Goal: Task Accomplishment & Management: Use online tool/utility

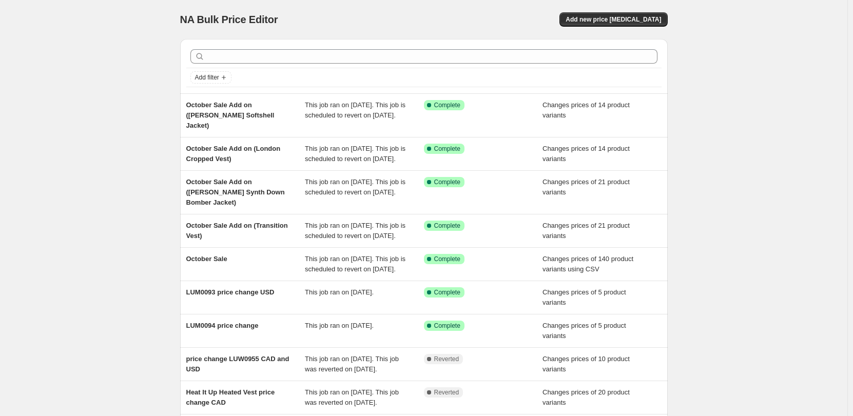
click at [637, 9] on div "NA Bulk Price Editor. This page is ready NA Bulk Price Editor Add new price [ME…" at bounding box center [423, 19] width 487 height 39
click at [635, 21] on span "Add new price [MEDICAL_DATA]" at bounding box center [612, 19] width 95 height 8
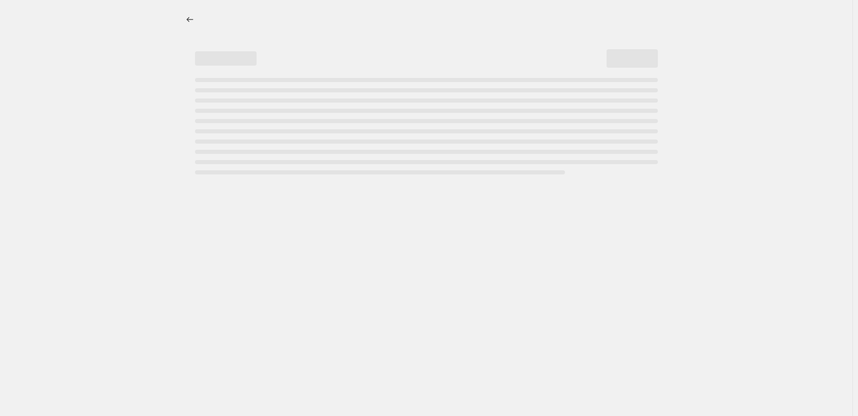
select select "percentage"
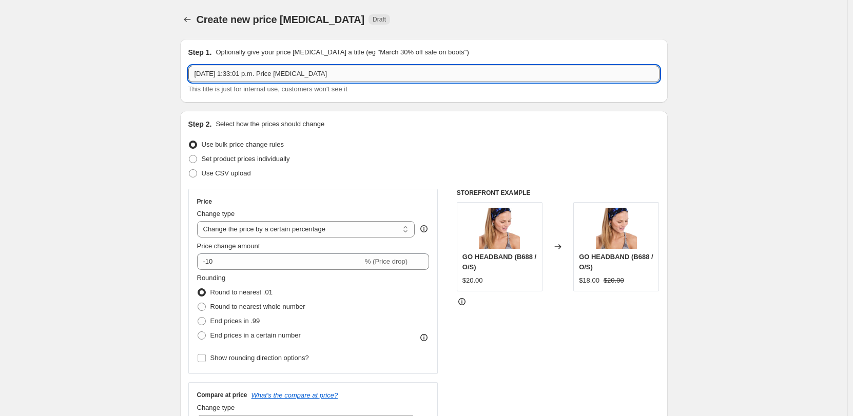
click at [291, 77] on input "[DATE] 1:33:01 p.m. Price [MEDICAL_DATA]" at bounding box center [423, 74] width 471 height 16
paste input "LUW0955"
type input "LUW0955 price change"
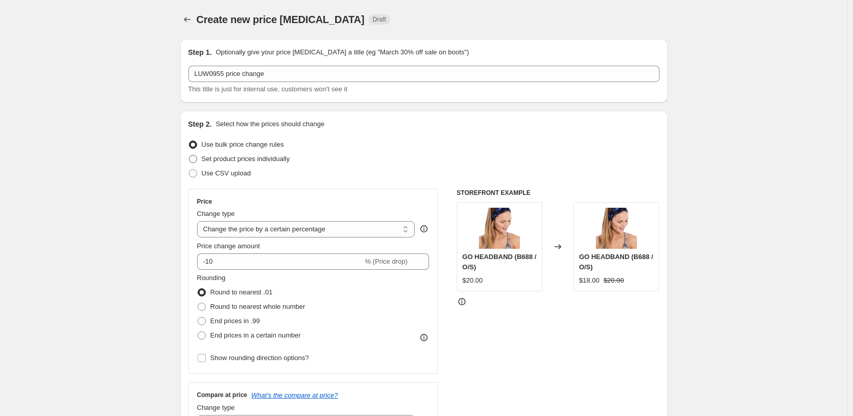
click at [228, 162] on span "Set product prices individually" at bounding box center [246, 159] width 88 height 8
click at [189, 155] on input "Set product prices individually" at bounding box center [189, 155] width 1 height 1
radio input "true"
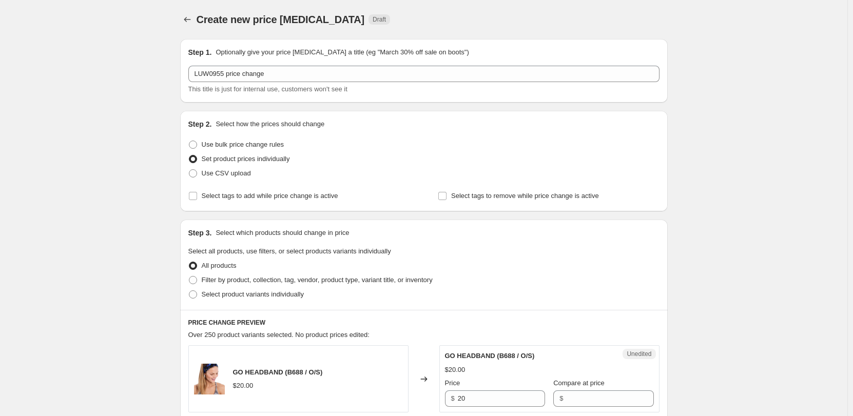
scroll to position [103, 0]
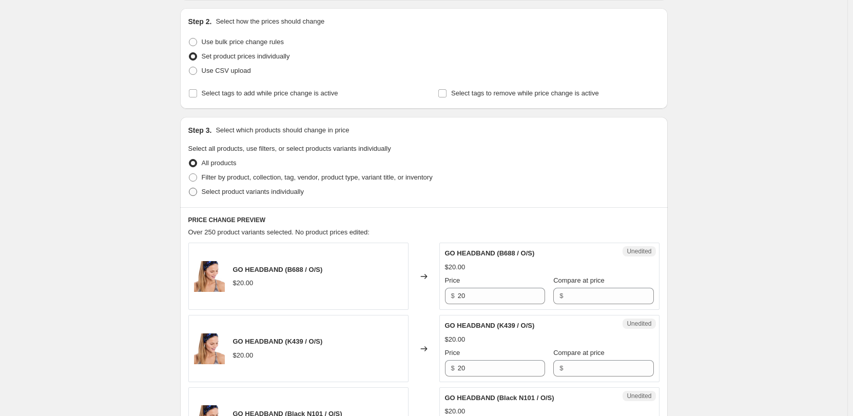
click at [221, 196] on span "Select product variants individually" at bounding box center [253, 192] width 102 height 10
click at [189, 188] on input "Select product variants individually" at bounding box center [189, 188] width 1 height 1
radio input "true"
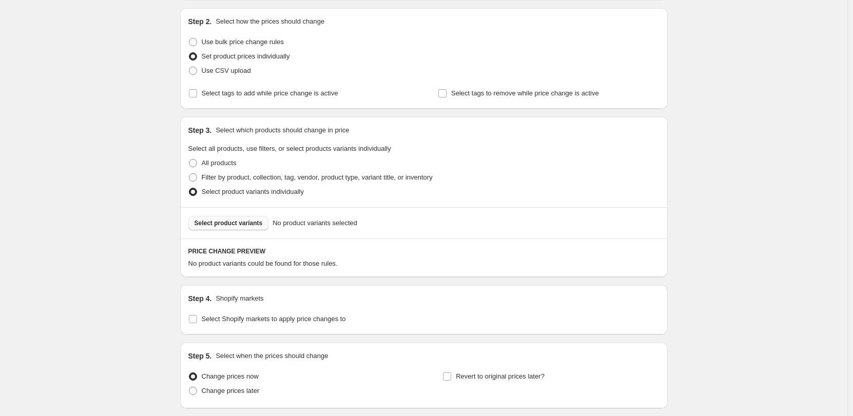
click at [227, 225] on span "Select product variants" at bounding box center [228, 223] width 68 height 8
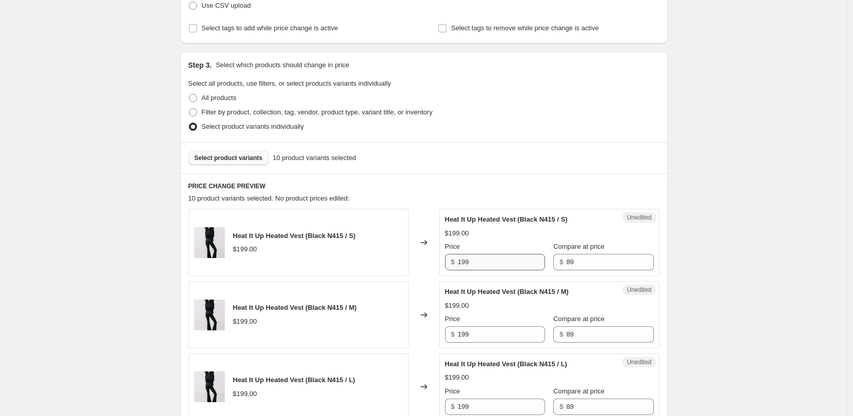
scroll to position [205, 0]
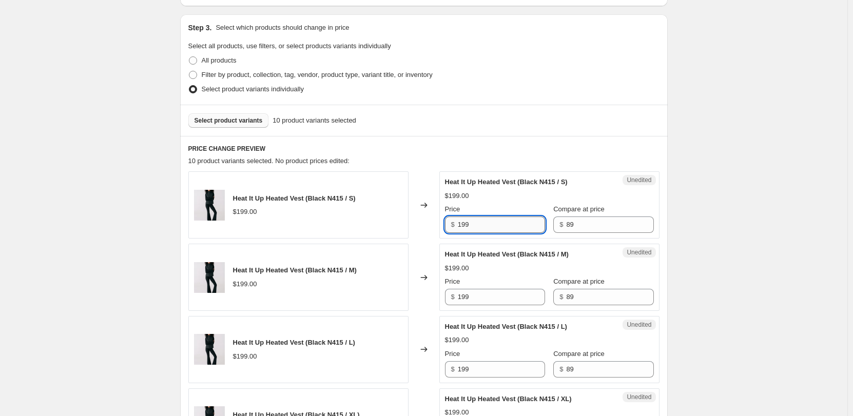
click at [494, 217] on input "199" at bounding box center [501, 224] width 87 height 16
click at [502, 221] on input "199" at bounding box center [501, 224] width 87 height 16
drag, startPoint x: 518, startPoint y: 224, endPoint x: 446, endPoint y: 221, distance: 71.4
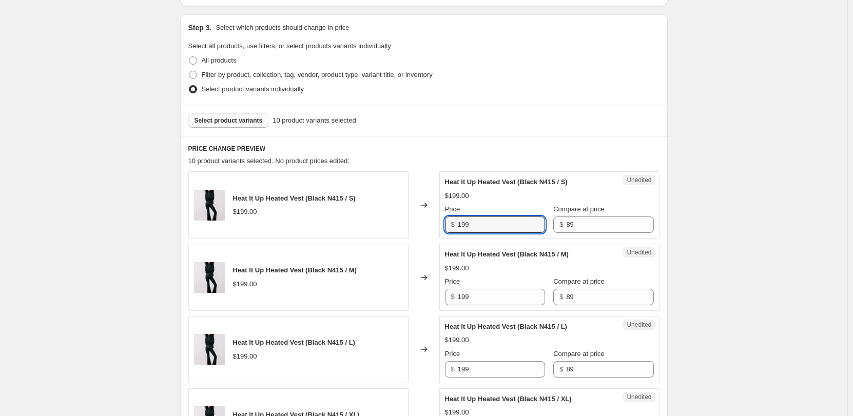
click at [446, 221] on div "Unedited Heat It Up Heated Vest (Black N415 / S) $199.00 Price $ 199 Compare at…" at bounding box center [549, 204] width 220 height 67
click at [596, 223] on input "89" at bounding box center [609, 224] width 87 height 16
paste input "19"
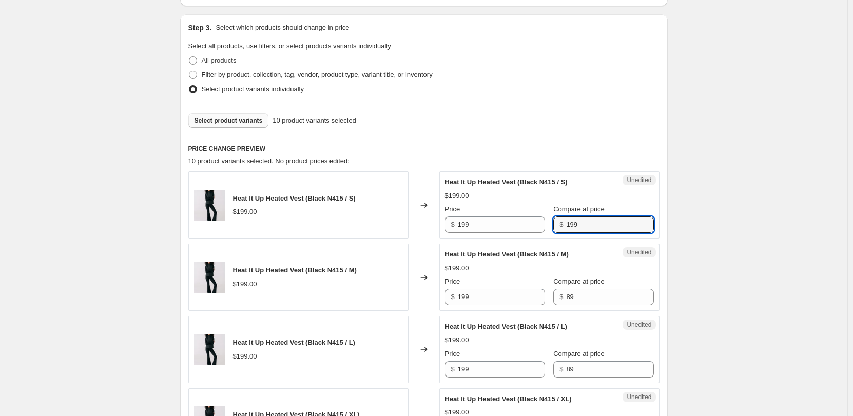
type input "199"
drag, startPoint x: 548, startPoint y: 301, endPoint x: 554, endPoint y: 300, distance: 5.7
click at [553, 301] on div "$ 89" at bounding box center [603, 297] width 100 height 16
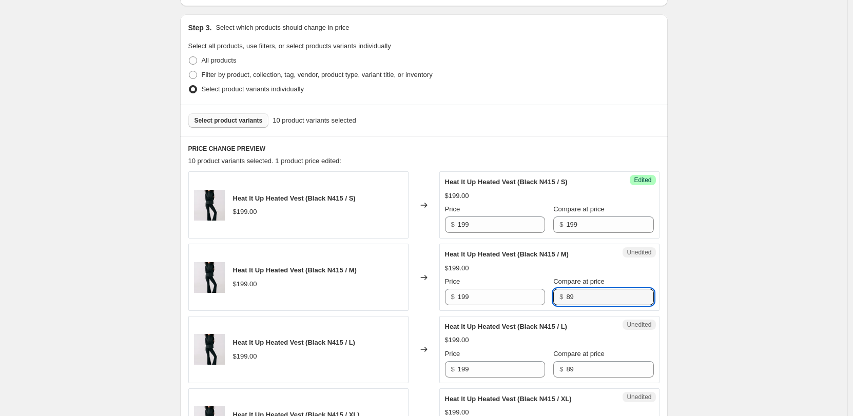
click at [556, 300] on div "$ 89" at bounding box center [603, 297] width 100 height 16
click at [566, 294] on input "89" at bounding box center [609, 297] width 87 height 16
paste input "19"
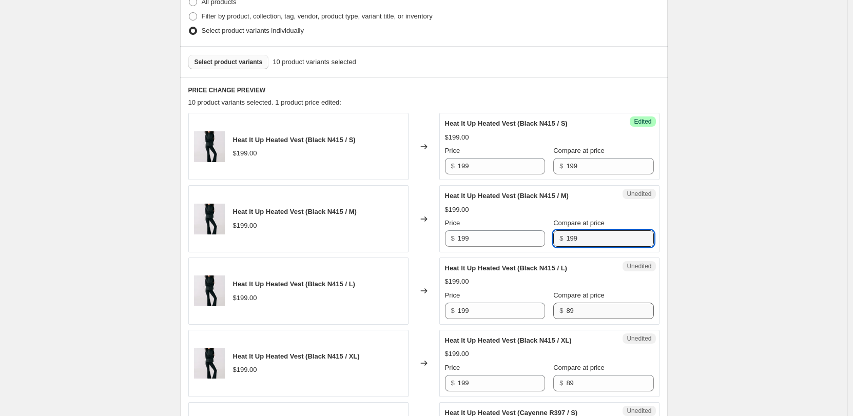
scroll to position [308, 0]
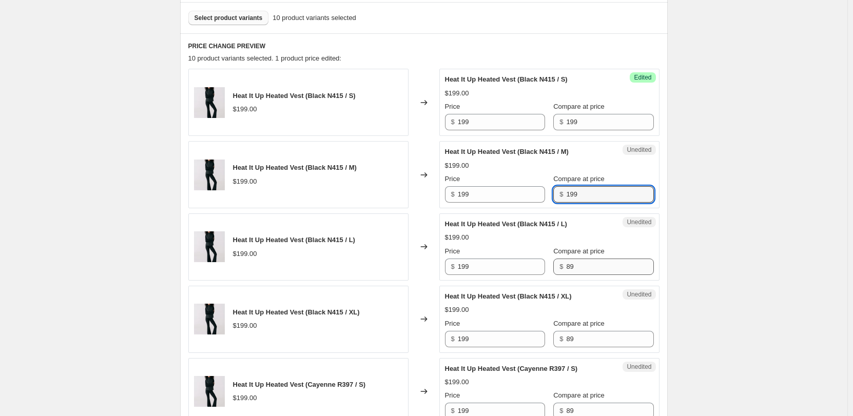
type input "199"
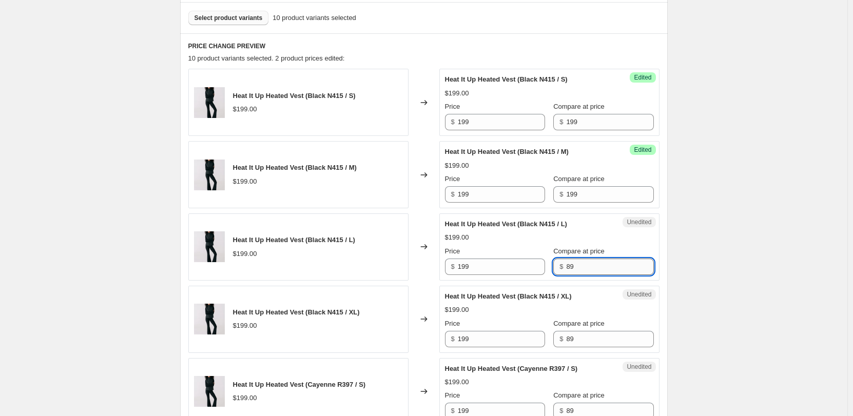
click at [586, 261] on input "89" at bounding box center [609, 267] width 87 height 16
paste input "19"
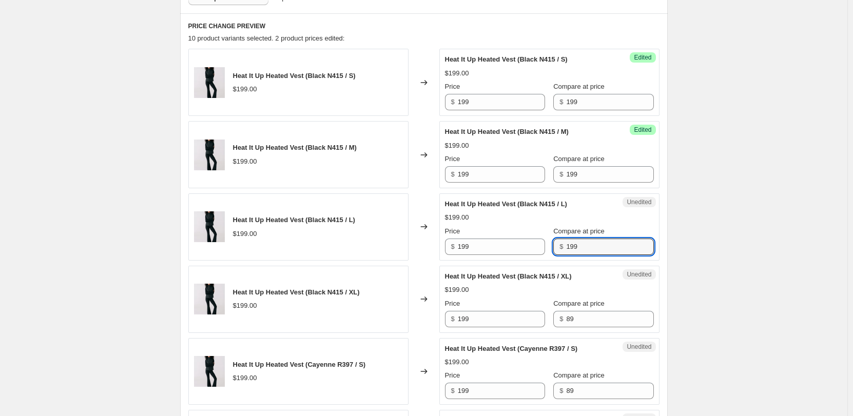
scroll to position [359, 0]
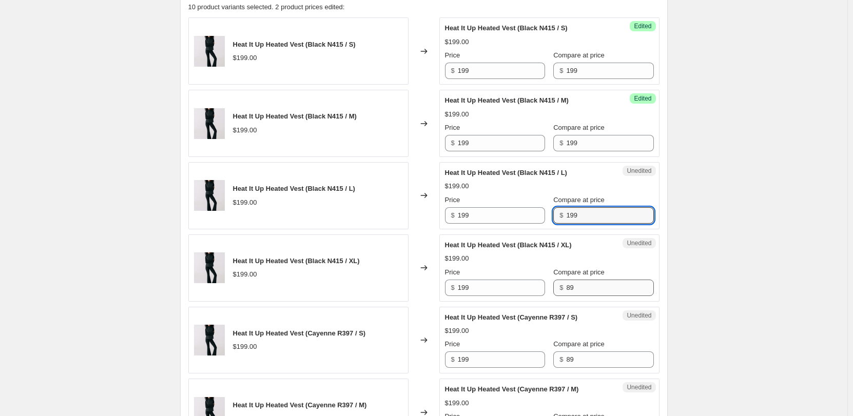
type input "199"
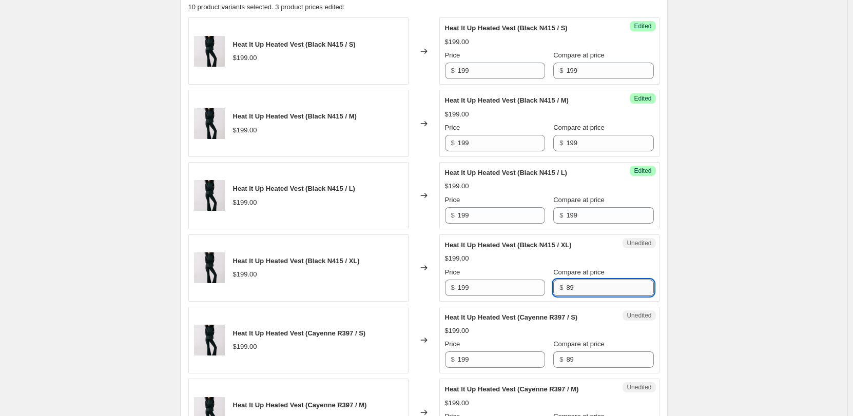
click at [580, 282] on input "89" at bounding box center [609, 288] width 87 height 16
paste input "19"
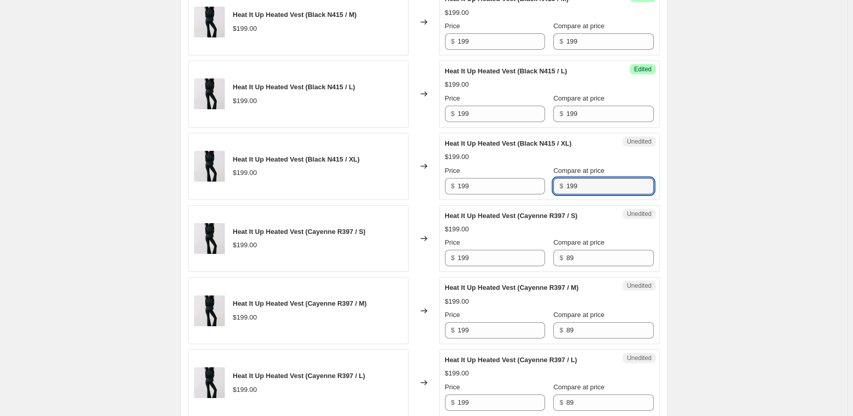
scroll to position [462, 0]
type input "199"
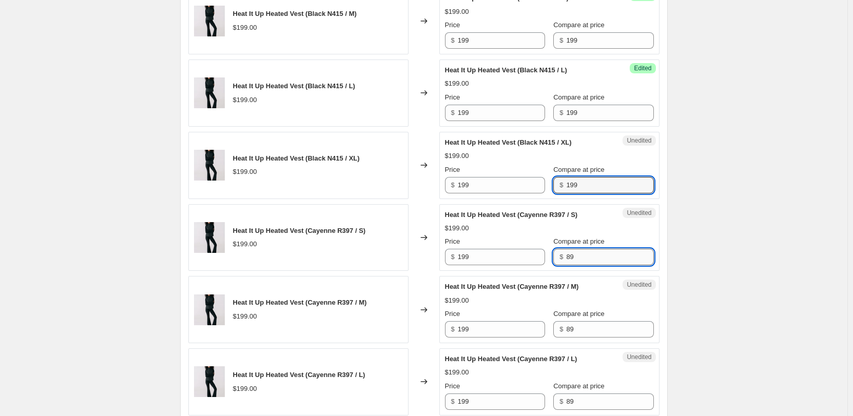
click at [583, 265] on input "89" at bounding box center [609, 257] width 87 height 16
paste input "19"
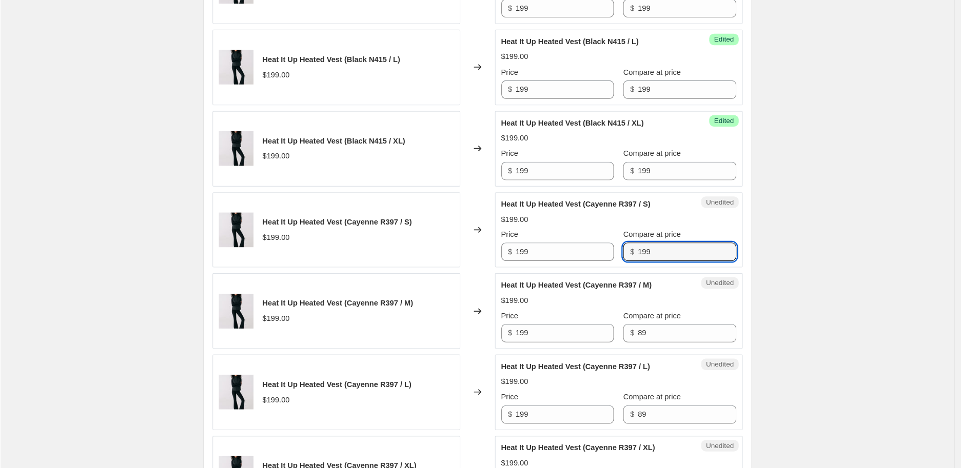
scroll to position [513, 0]
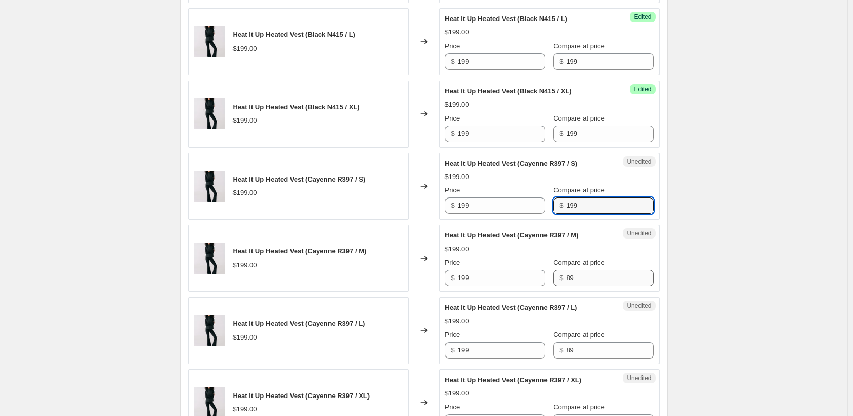
type input "199"
click at [583, 274] on input "89" at bounding box center [609, 278] width 87 height 16
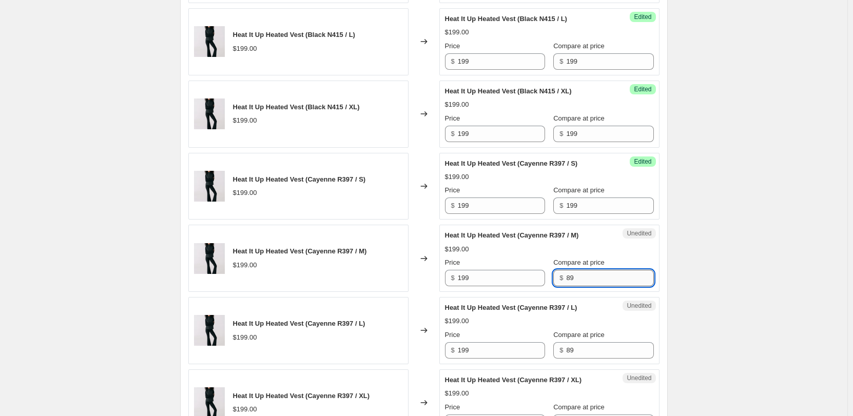
paste input "19"
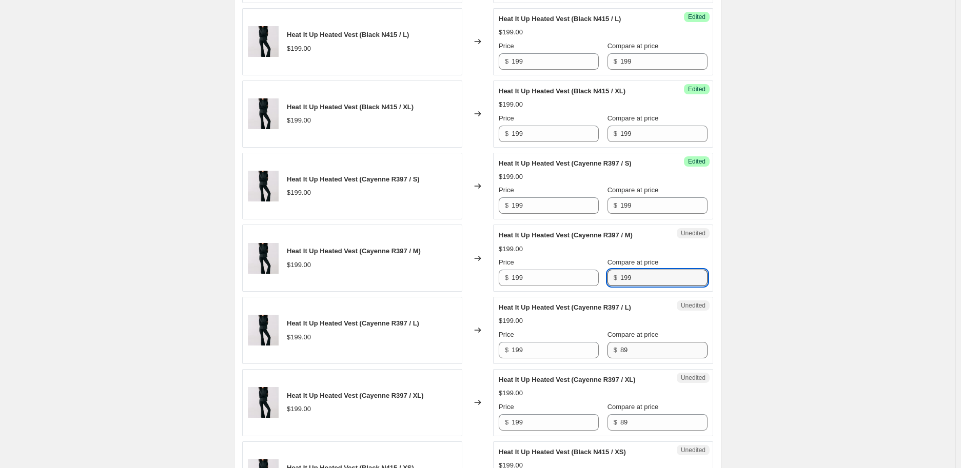
type input "199"
click at [648, 358] on input "89" at bounding box center [663, 350] width 87 height 16
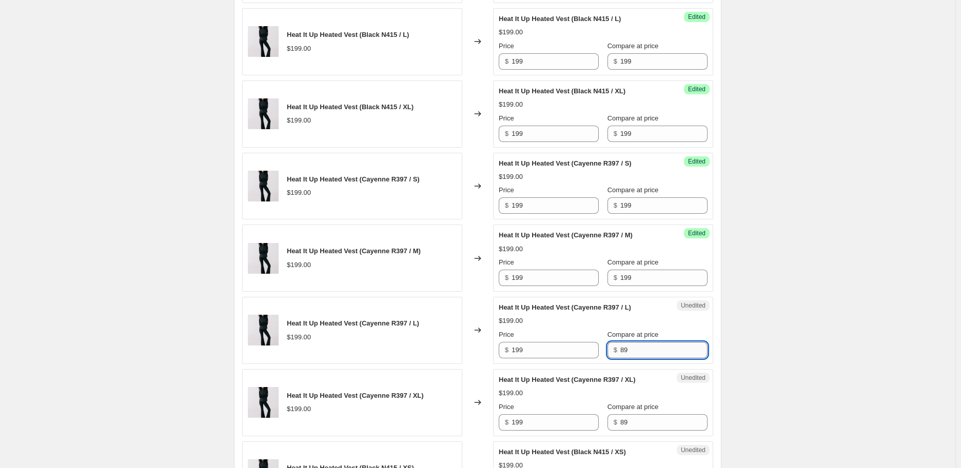
click at [648, 358] on input "89" at bounding box center [663, 350] width 87 height 16
paste input "19"
type input "199"
click at [801, 300] on div "Create new price [MEDICAL_DATA]. This page is ready Create new price [MEDICAL_D…" at bounding box center [477, 157] width 955 height 1341
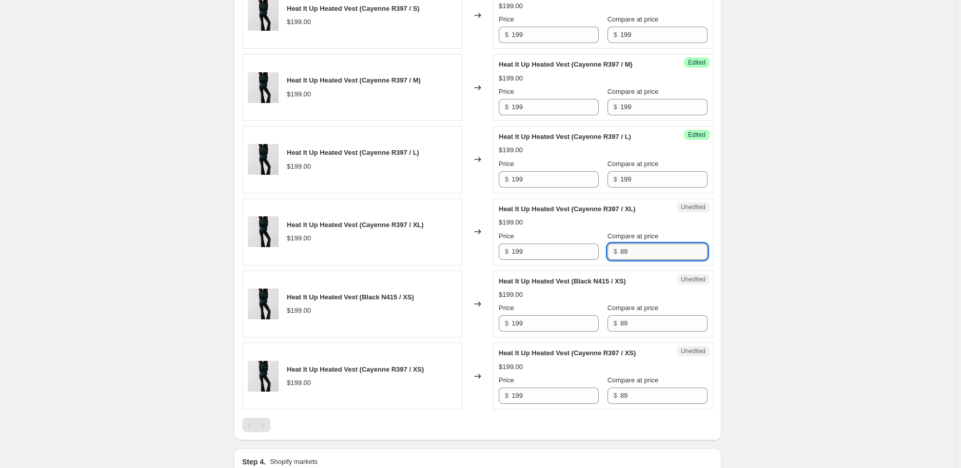
click at [655, 254] on input "89" at bounding box center [663, 252] width 87 height 16
paste input "19"
type input "199"
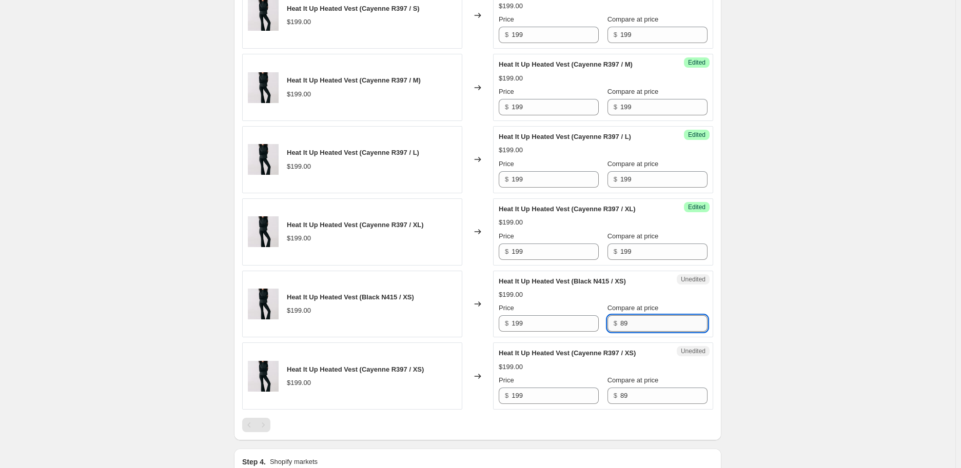
click at [648, 326] on input "89" at bounding box center [663, 323] width 87 height 16
paste input "19"
type input "199"
click at [620, 392] on input "89" at bounding box center [663, 396] width 87 height 16
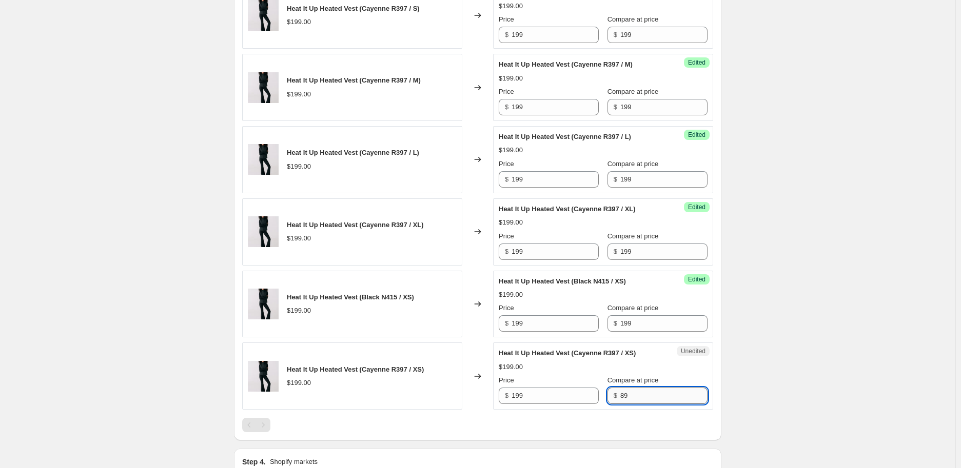
click at [620, 392] on input "89" at bounding box center [663, 396] width 87 height 16
paste input "19"
type input "199"
click at [713, 371] on div "Unedited Heat It Up Heated Vest (Cayenne R397 / XS) $199.00 Price $ 199 Compare…" at bounding box center [603, 376] width 220 height 67
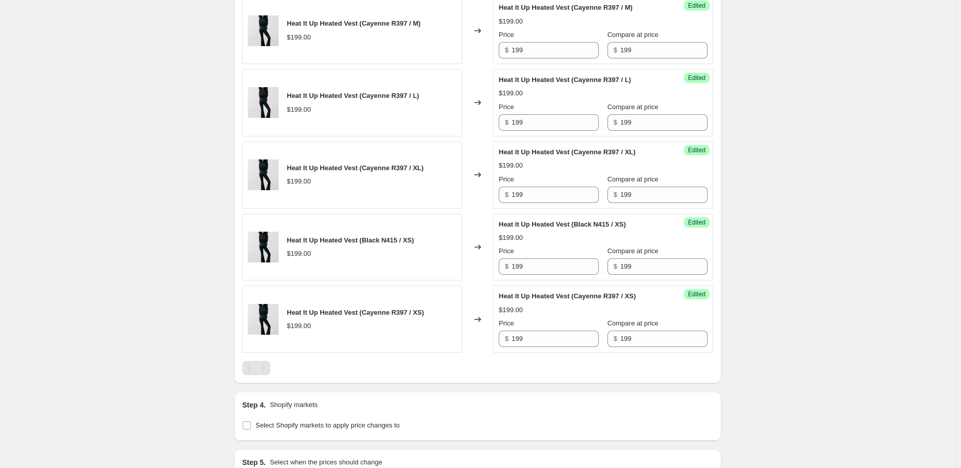
scroll to position [855, 0]
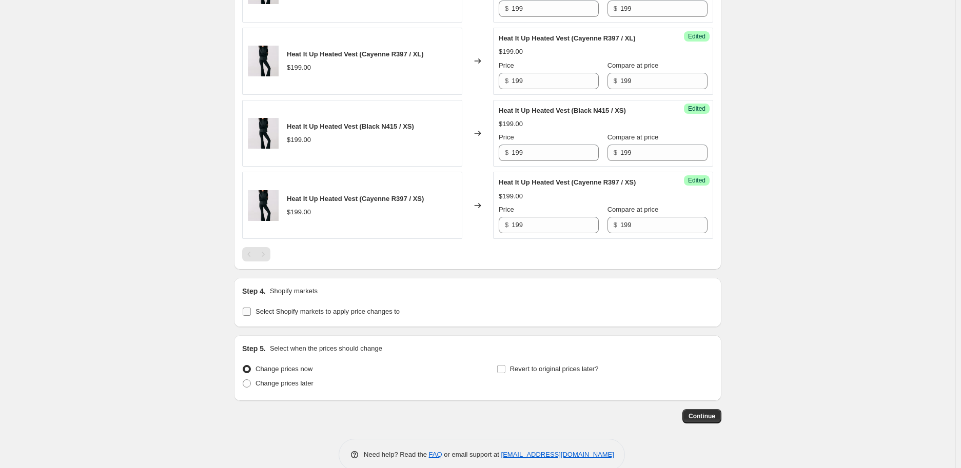
click at [350, 312] on span "Select Shopify markets to apply price changes to" at bounding box center [327, 312] width 144 height 8
click at [251, 312] on input "Select Shopify markets to apply price changes to" at bounding box center [247, 312] width 8 height 8
checkbox input "true"
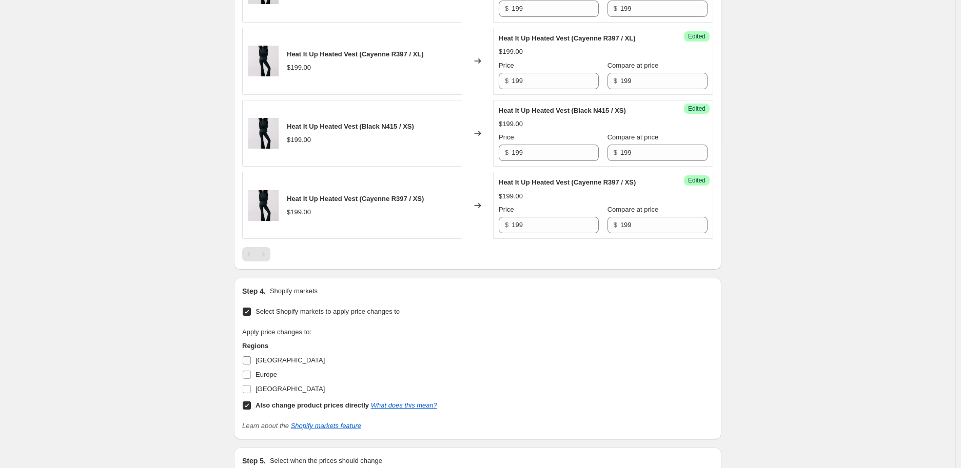
click at [271, 361] on span "[GEOGRAPHIC_DATA]" at bounding box center [289, 360] width 69 height 8
click at [251, 361] on input "[GEOGRAPHIC_DATA]" at bounding box center [247, 360] width 8 height 8
checkbox input "true"
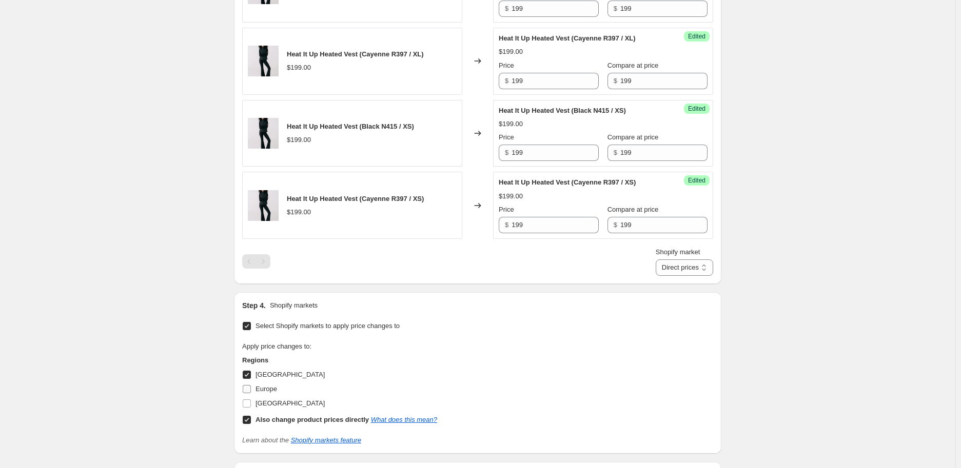
click at [259, 392] on span "Europe" at bounding box center [266, 389] width 22 height 8
click at [251, 392] on input "Europe" at bounding box center [247, 389] width 8 height 8
checkbox input "true"
click at [269, 401] on span "[GEOGRAPHIC_DATA]" at bounding box center [289, 404] width 69 height 8
click at [251, 401] on input "[GEOGRAPHIC_DATA]" at bounding box center [247, 404] width 8 height 8
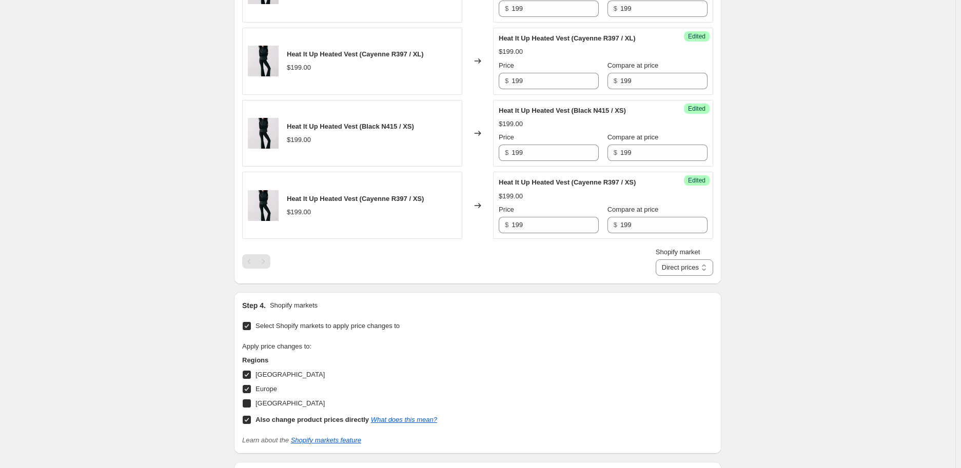
checkbox input "true"
click at [694, 269] on select "Direct prices [GEOGRAPHIC_DATA] [GEOGRAPHIC_DATA] [GEOGRAPHIC_DATA]" at bounding box center [684, 268] width 57 height 16
click at [671, 276] on select "Direct prices [GEOGRAPHIC_DATA] [GEOGRAPHIC_DATA] [GEOGRAPHIC_DATA]" at bounding box center [684, 268] width 57 height 16
click at [692, 266] on select "Direct prices [GEOGRAPHIC_DATA] [GEOGRAPHIC_DATA] [GEOGRAPHIC_DATA]" at bounding box center [690, 268] width 45 height 16
click at [671, 276] on select "Direct prices [GEOGRAPHIC_DATA] [GEOGRAPHIC_DATA] [GEOGRAPHIC_DATA]" at bounding box center [690, 268] width 45 height 16
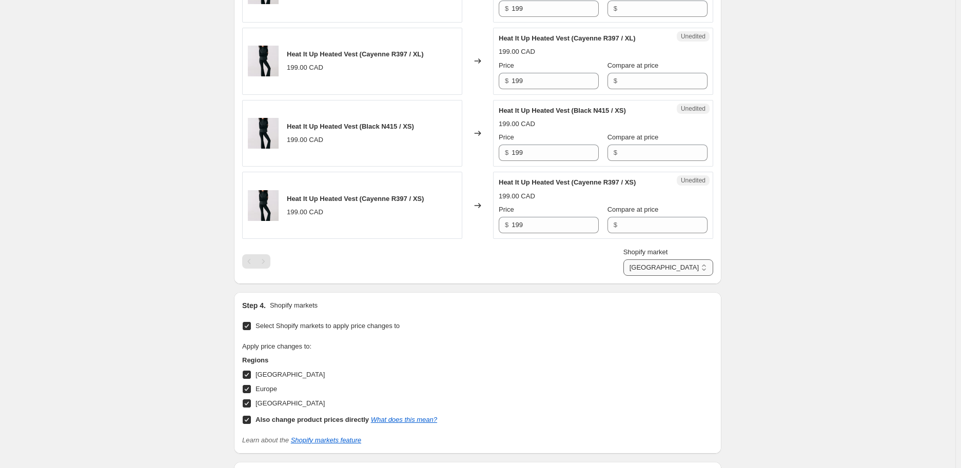
click at [697, 266] on select "Direct prices [GEOGRAPHIC_DATA] [GEOGRAPHIC_DATA] [GEOGRAPHIC_DATA]" at bounding box center [668, 268] width 90 height 16
select select "direct"
click at [658, 276] on select "Direct prices [GEOGRAPHIC_DATA] [GEOGRAPHIC_DATA] [GEOGRAPHIC_DATA]" at bounding box center [668, 268] width 90 height 16
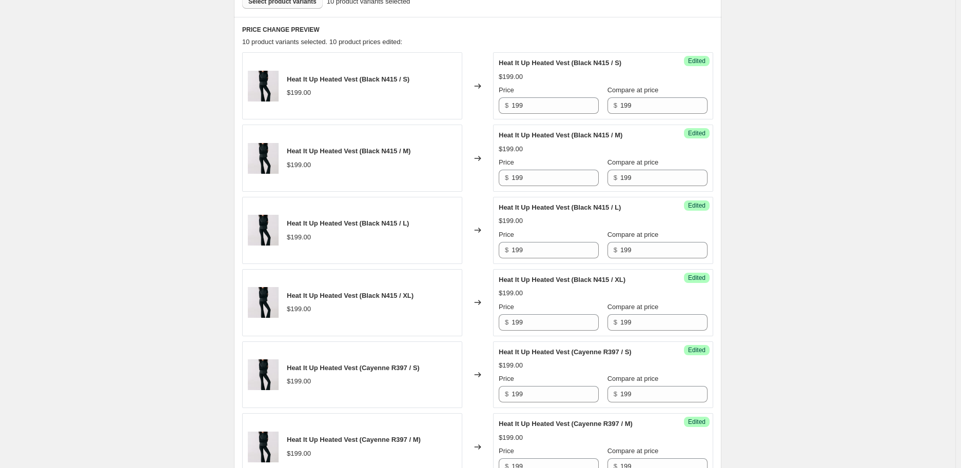
scroll to position [228, 0]
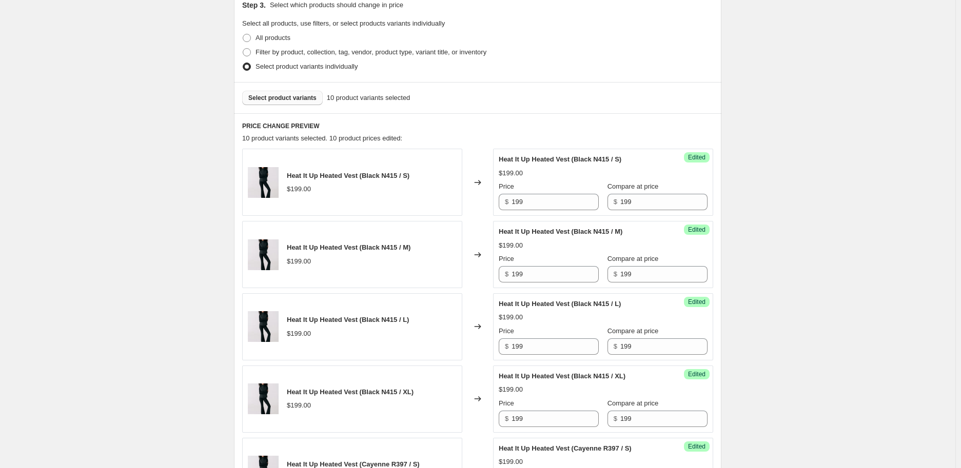
click at [655, 196] on input "199" at bounding box center [663, 202] width 87 height 16
click at [636, 272] on input "199" at bounding box center [663, 274] width 87 height 16
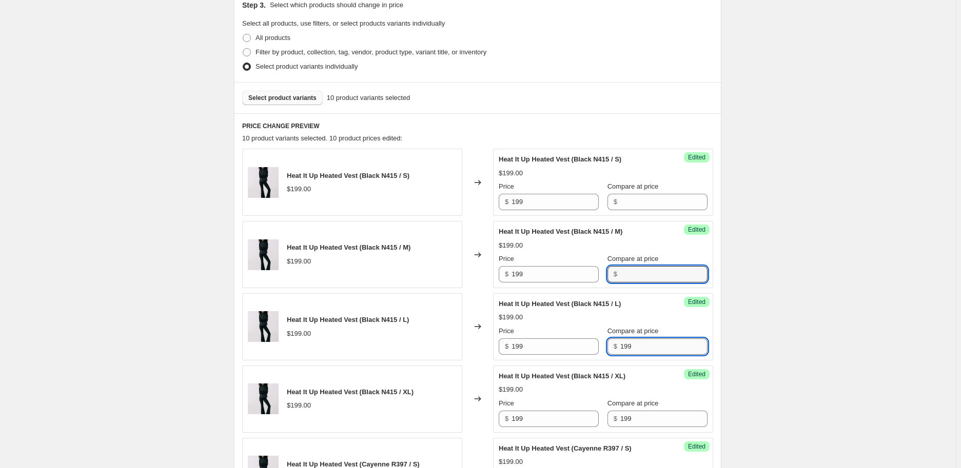
click at [643, 348] on input "199" at bounding box center [663, 347] width 87 height 16
type input "1"
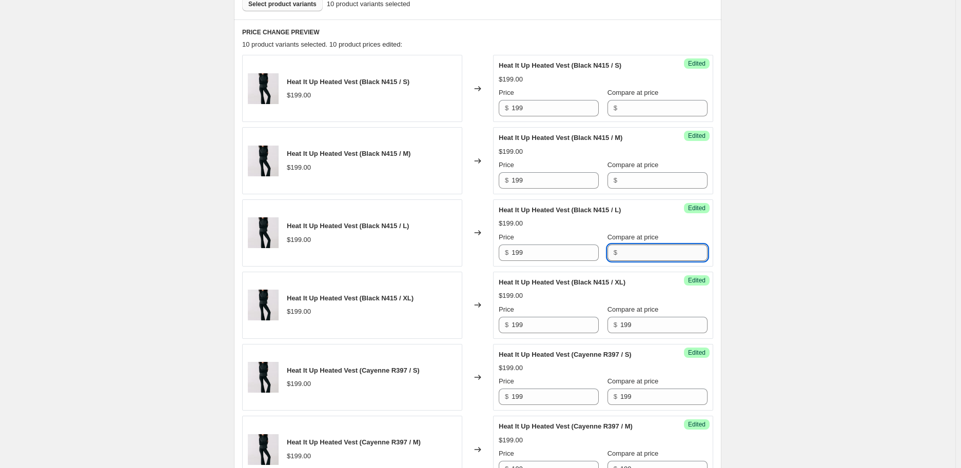
scroll to position [342, 0]
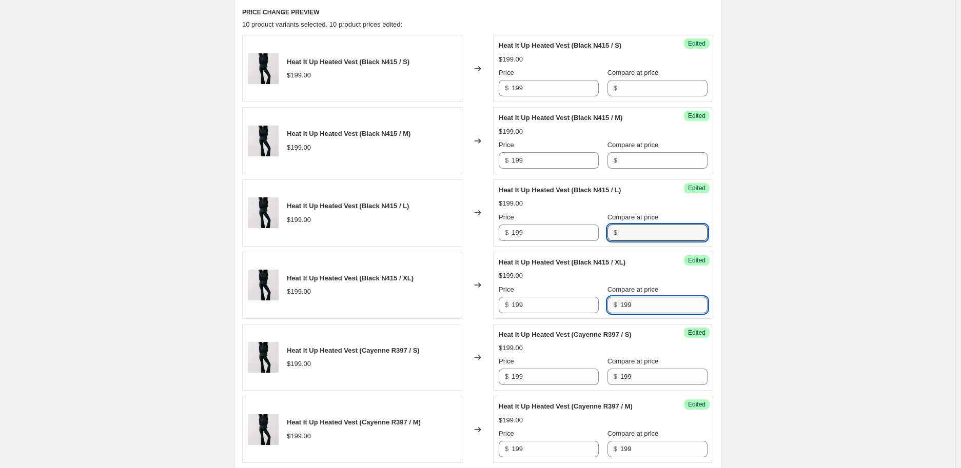
click at [623, 306] on input "199" at bounding box center [663, 305] width 87 height 16
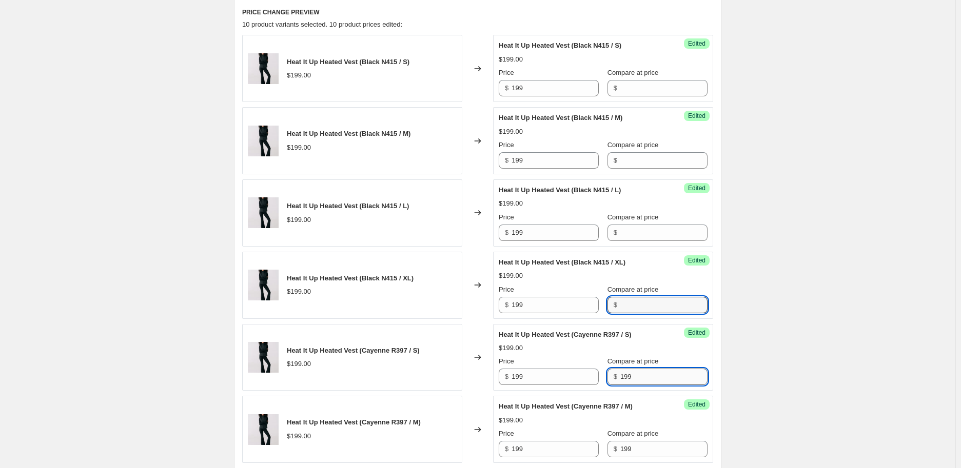
click at [620, 373] on input "199" at bounding box center [663, 377] width 87 height 16
click at [620, 415] on input "199" at bounding box center [663, 449] width 87 height 16
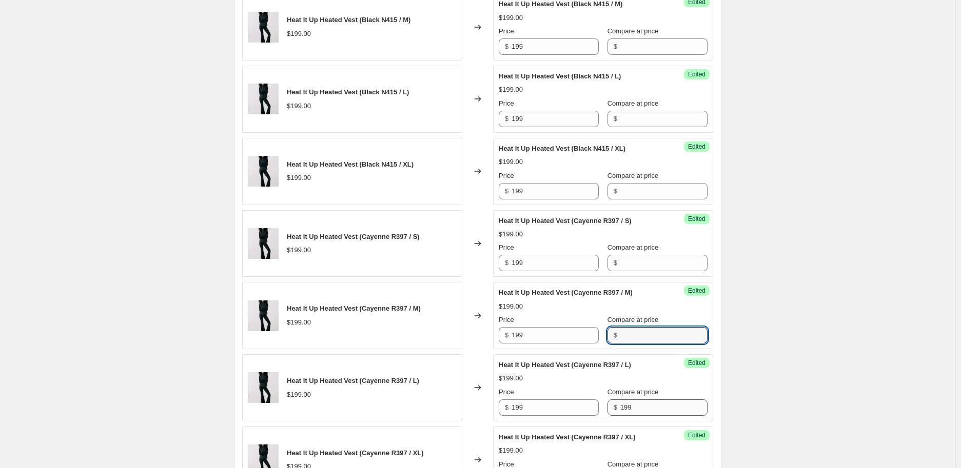
scroll to position [513, 0]
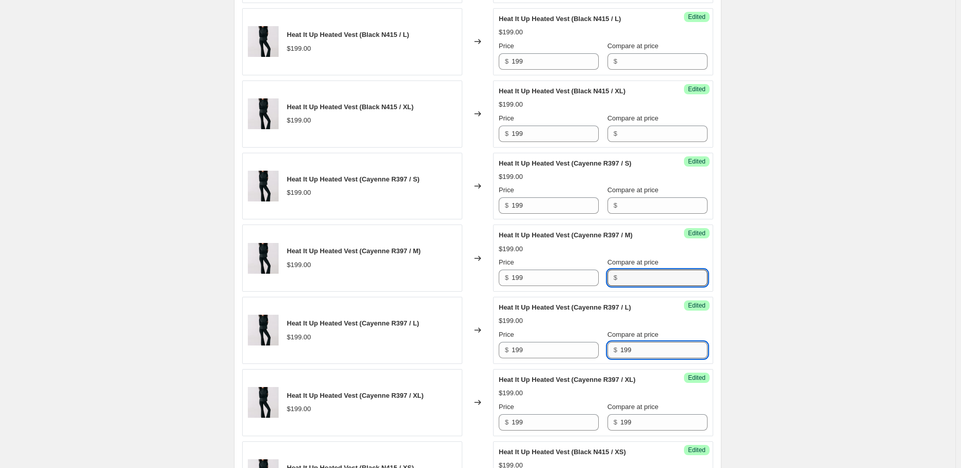
click at [647, 348] on input "199" at bounding box center [663, 350] width 87 height 16
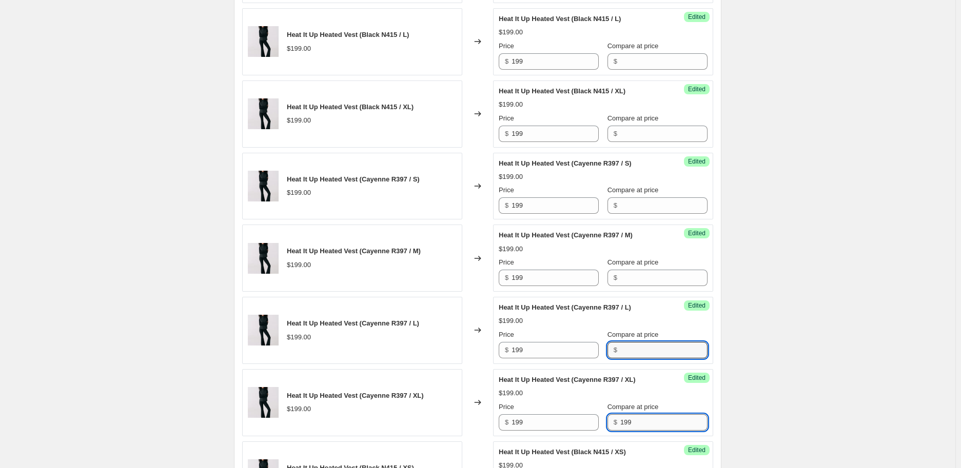
click at [620, 415] on input "199" at bounding box center [663, 422] width 87 height 16
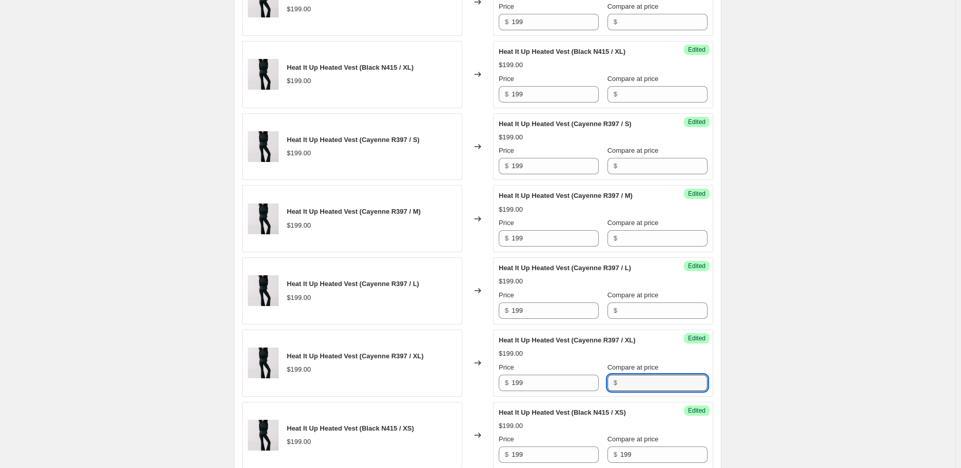
scroll to position [627, 0]
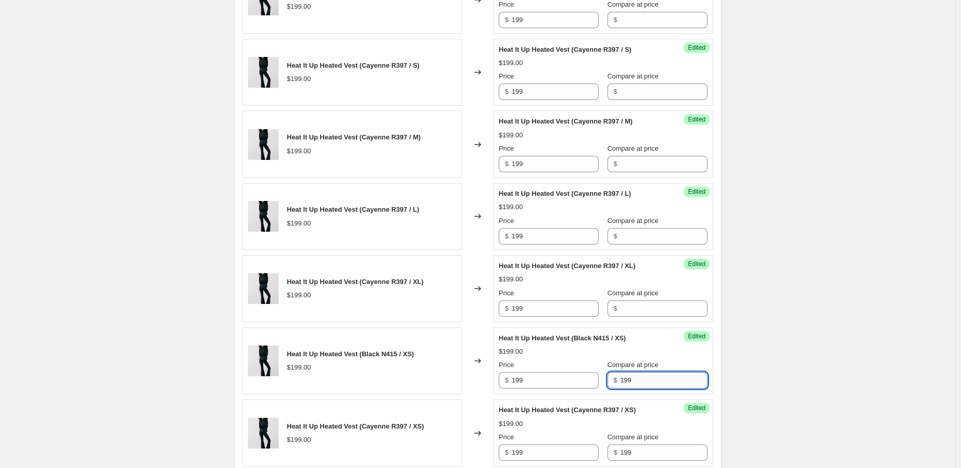
click at [632, 385] on input "199" at bounding box center [663, 380] width 87 height 16
click at [624, 415] on input "199" at bounding box center [663, 453] width 87 height 16
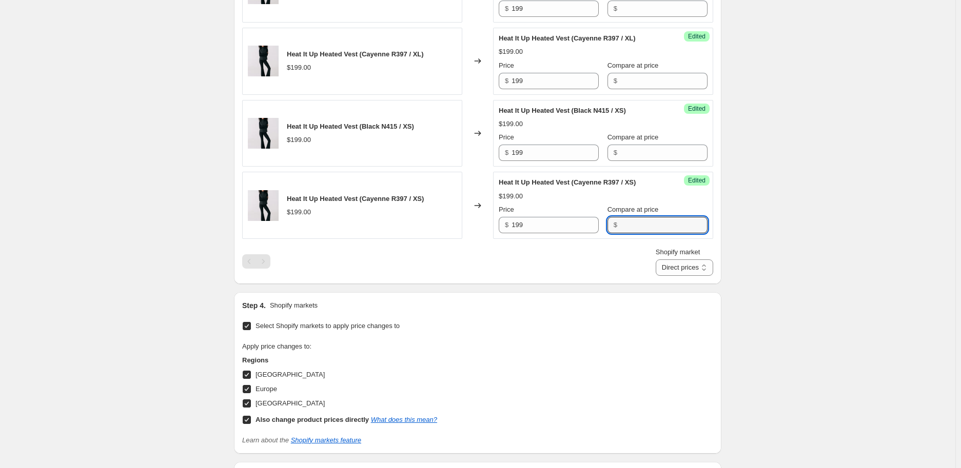
click at [650, 342] on div "Apply price changes to: Regions [GEOGRAPHIC_DATA] [GEOGRAPHIC_DATA] [GEOGRAPHIC…" at bounding box center [477, 384] width 471 height 85
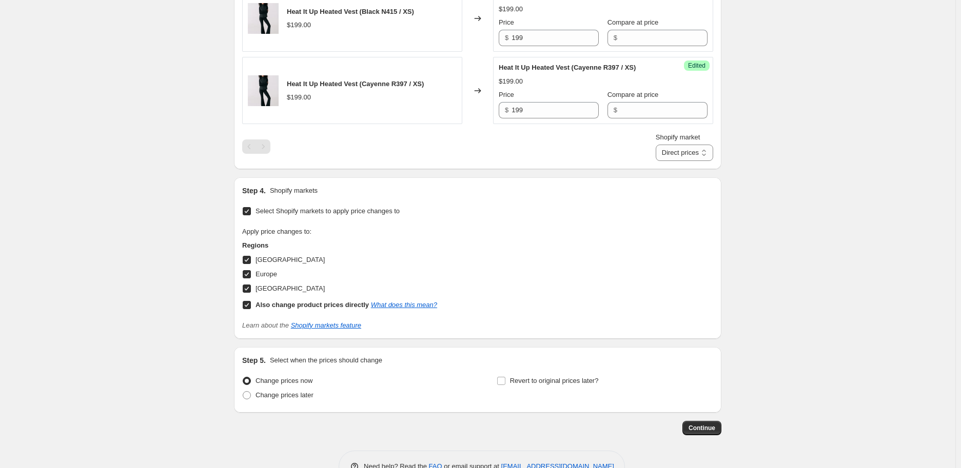
scroll to position [828, 0]
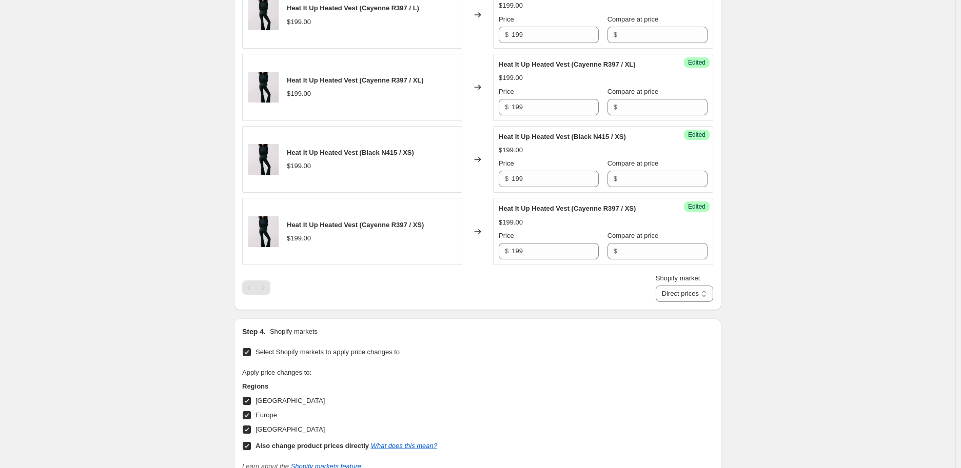
drag, startPoint x: 680, startPoint y: 295, endPoint x: 678, endPoint y: 305, distance: 10.0
click at [680, 295] on select "Direct prices [GEOGRAPHIC_DATA] [GEOGRAPHIC_DATA] [GEOGRAPHIC_DATA]" at bounding box center [684, 294] width 57 height 16
click at [671, 302] on select "Direct prices [GEOGRAPHIC_DATA] [GEOGRAPHIC_DATA] [GEOGRAPHIC_DATA]" at bounding box center [684, 294] width 57 height 16
click at [684, 293] on select "Direct prices [GEOGRAPHIC_DATA] [GEOGRAPHIC_DATA] [GEOGRAPHIC_DATA]" at bounding box center [668, 294] width 90 height 16
click at [671, 302] on select "Direct prices [GEOGRAPHIC_DATA] [GEOGRAPHIC_DATA] [GEOGRAPHIC_DATA]" at bounding box center [668, 294] width 90 height 16
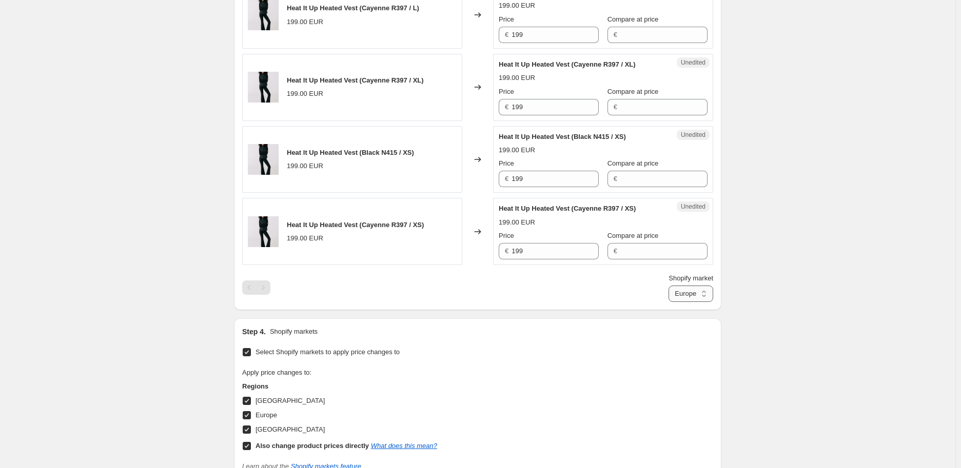
drag, startPoint x: 689, startPoint y: 294, endPoint x: 692, endPoint y: 301, distance: 7.3
click at [689, 294] on select "Direct prices [GEOGRAPHIC_DATA] [GEOGRAPHIC_DATA] [GEOGRAPHIC_DATA]" at bounding box center [690, 294] width 45 height 16
select select "6783073"
click at [668, 302] on select "Direct prices [GEOGRAPHIC_DATA] [GEOGRAPHIC_DATA] [GEOGRAPHIC_DATA]" at bounding box center [690, 294] width 45 height 16
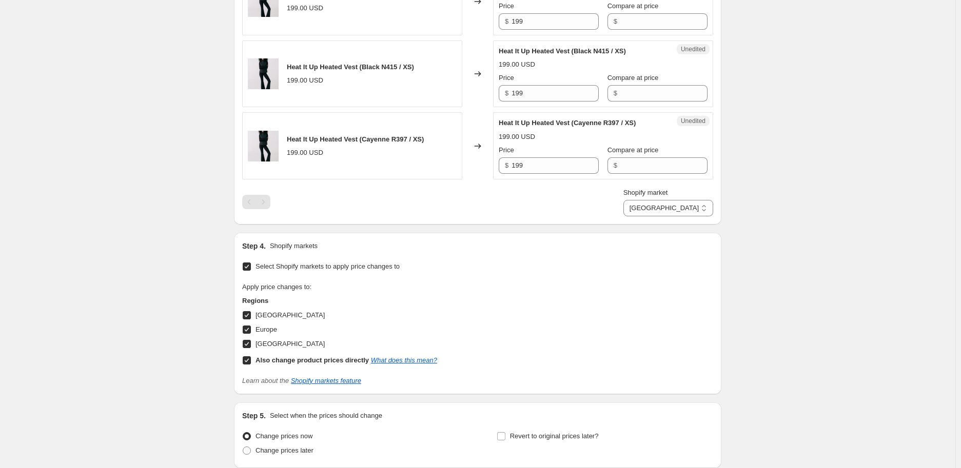
scroll to position [999, 0]
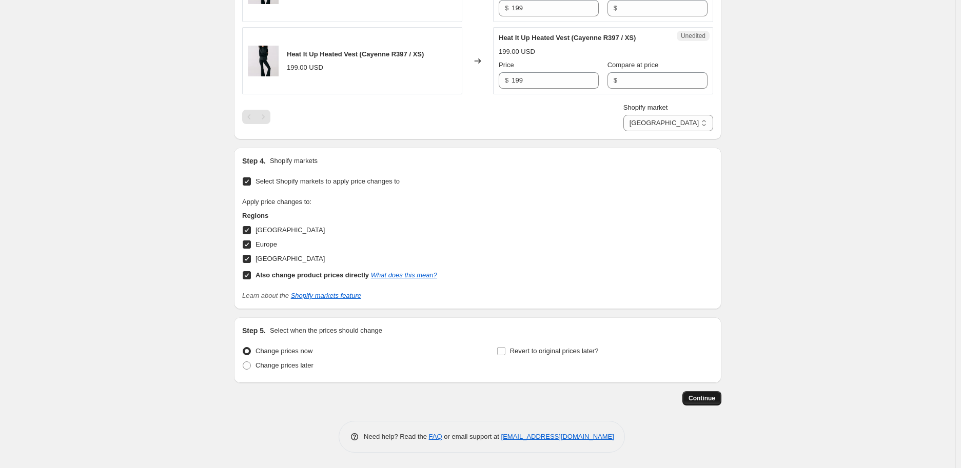
click at [694, 396] on span "Continue" at bounding box center [701, 398] width 27 height 8
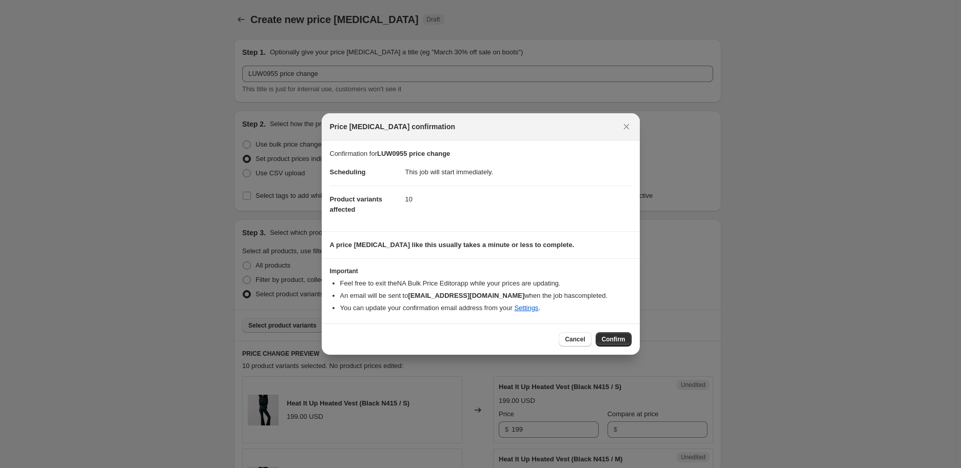
scroll to position [0, 0]
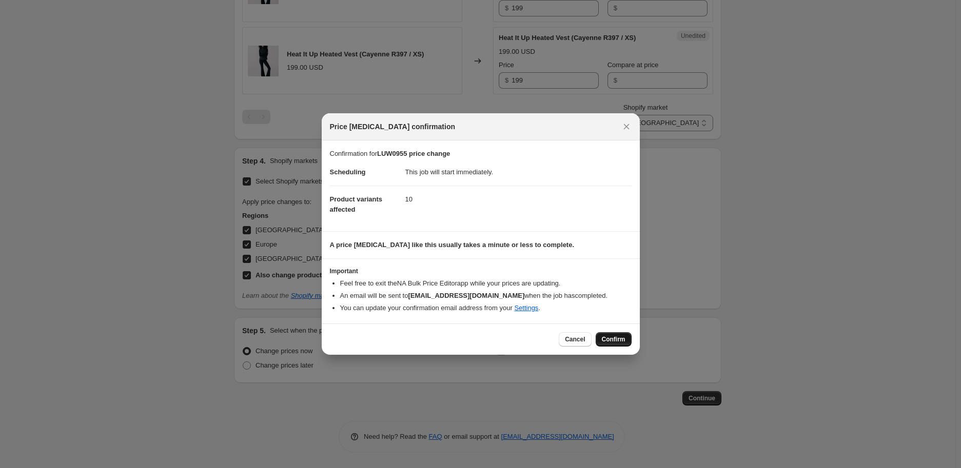
click at [606, 343] on span "Confirm" at bounding box center [614, 339] width 24 height 8
